Goal: Task Accomplishment & Management: Complete application form

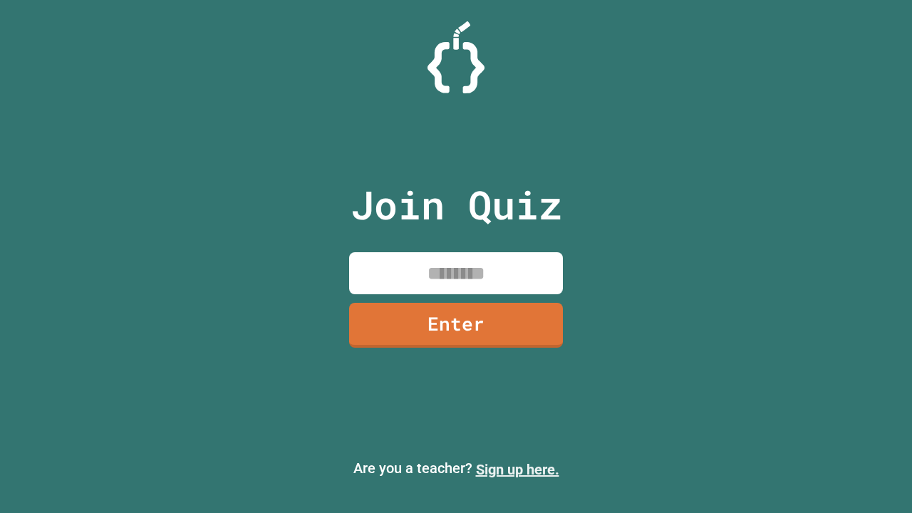
click at [517, 470] on link "Sign up here." at bounding box center [517, 469] width 83 height 17
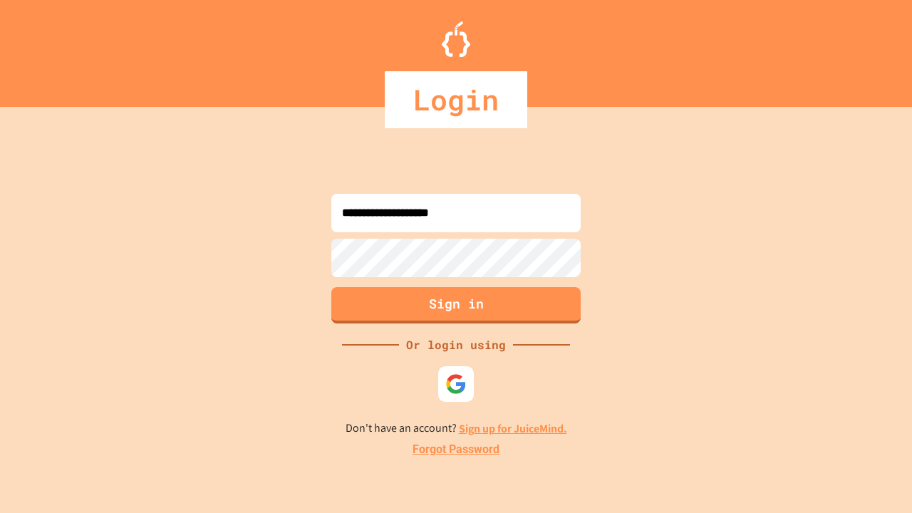
type input "**********"
